Goal: Task Accomplishment & Management: Manage account settings

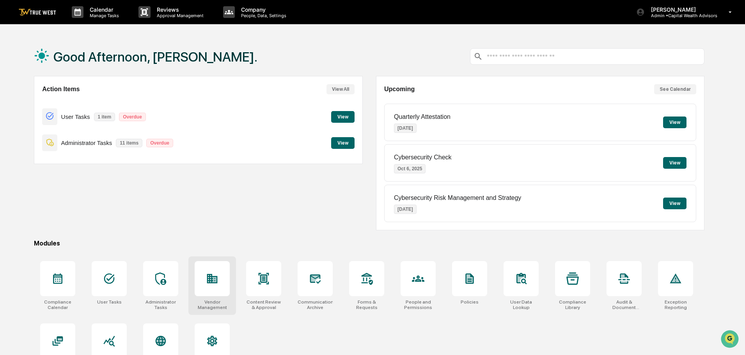
click at [215, 290] on div at bounding box center [212, 278] width 35 height 35
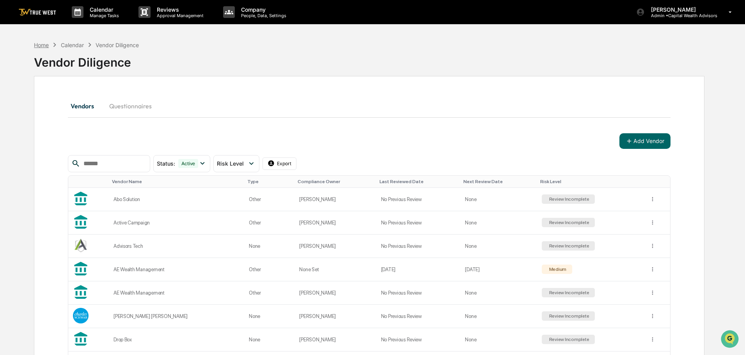
click at [43, 45] on div "Home" at bounding box center [41, 45] width 15 height 7
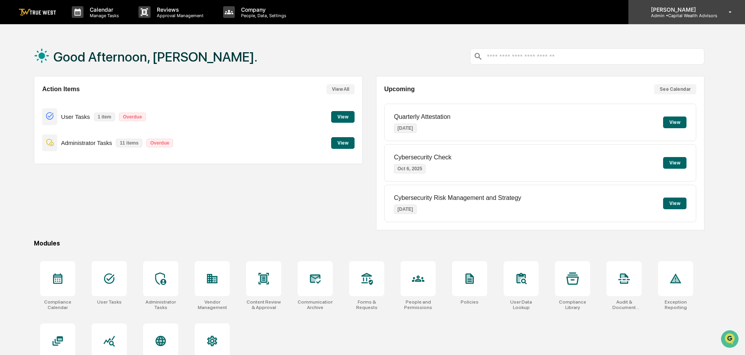
click at [678, 14] on p "Admin • Capital Wealth Advisors" at bounding box center [681, 15] width 73 height 5
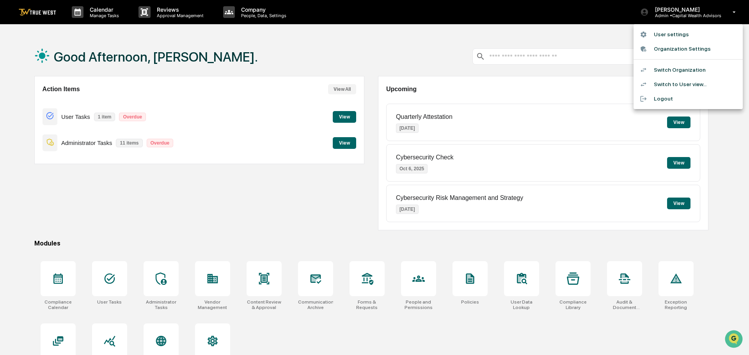
click at [674, 69] on li "Switch Organization" at bounding box center [687, 70] width 109 height 14
